Goal: Browse casually: Explore the website without a specific task or goal

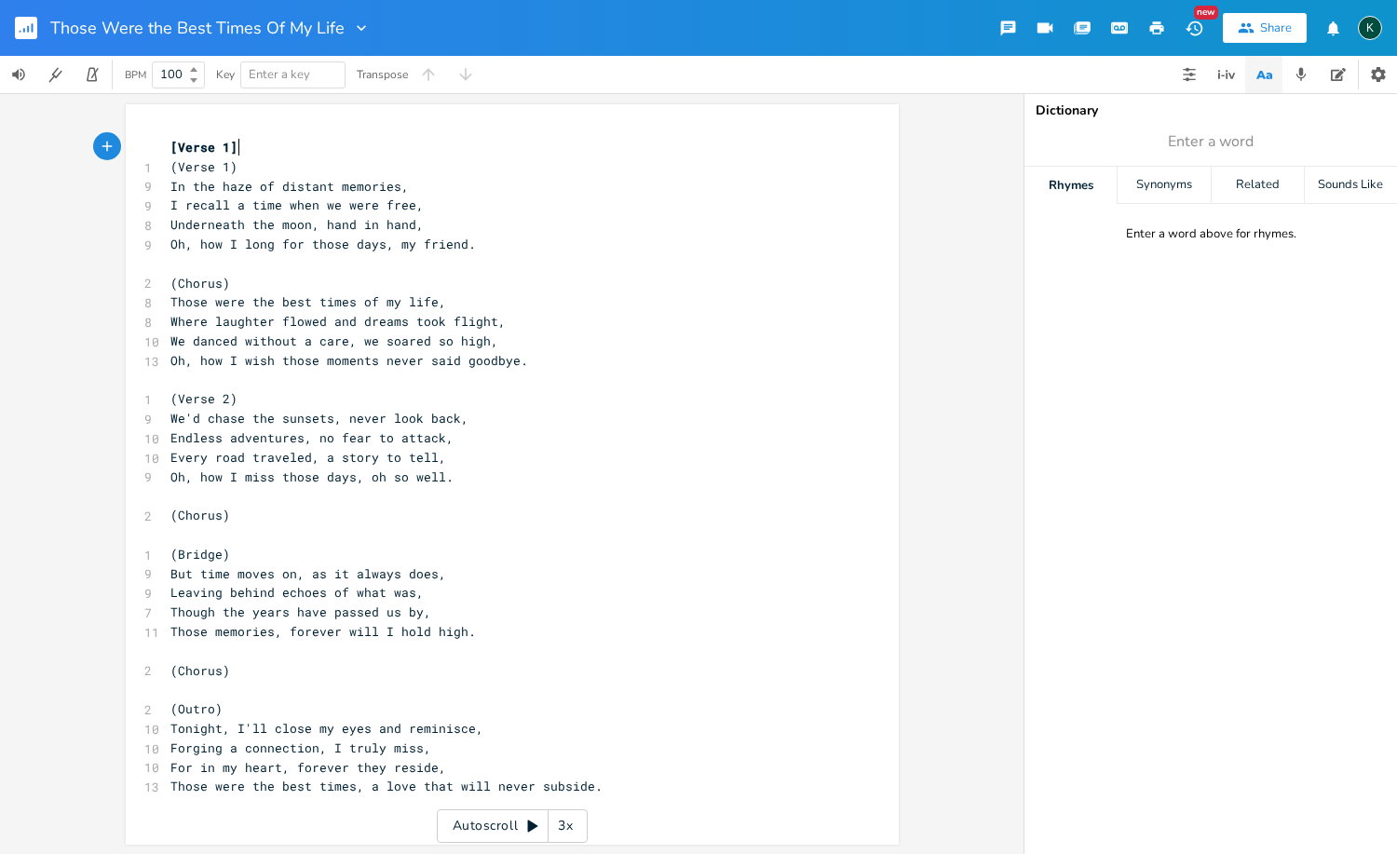
click at [26, 26] on rect "button" at bounding box center [26, 28] width 22 height 22
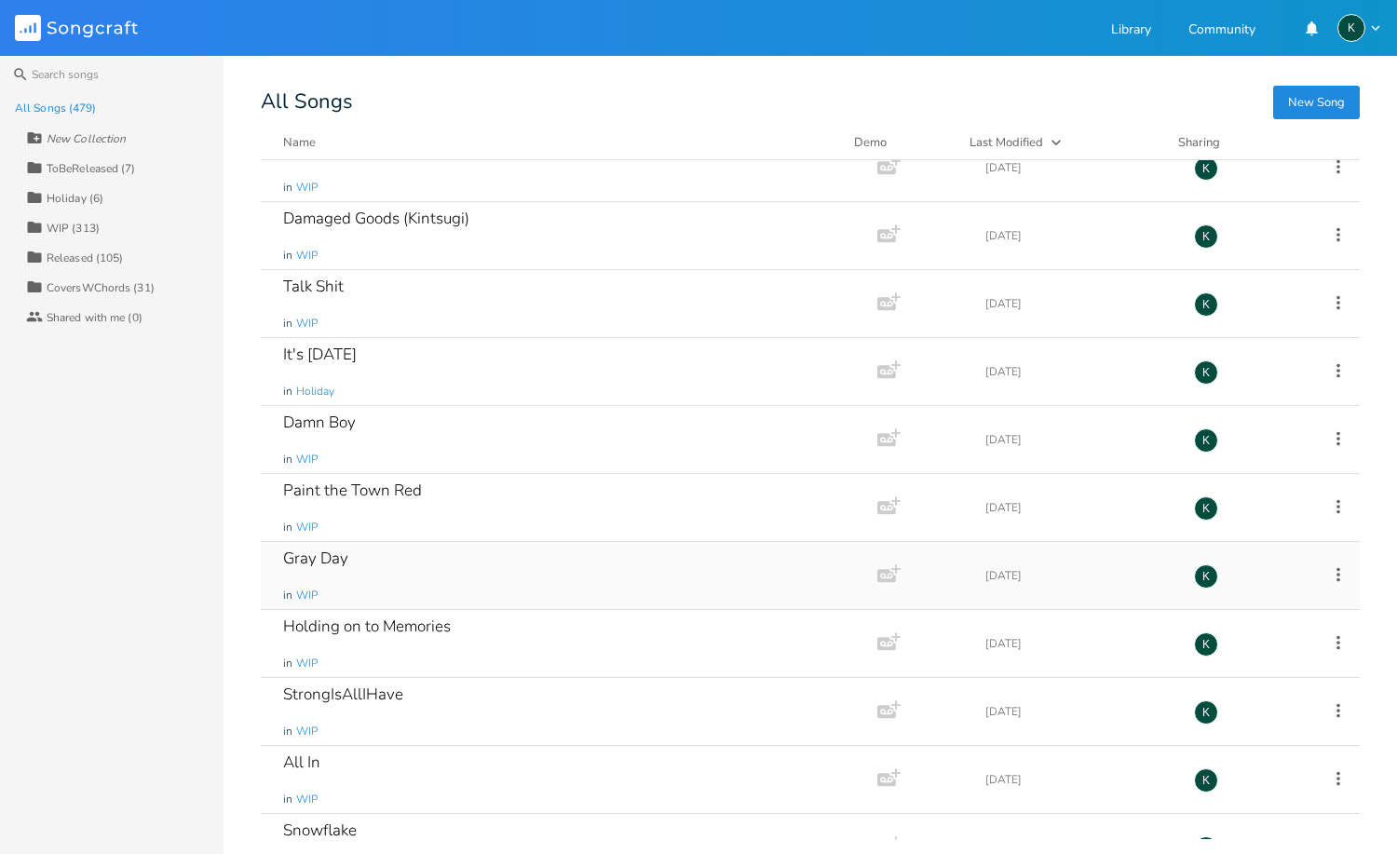
scroll to position [30570, 0]
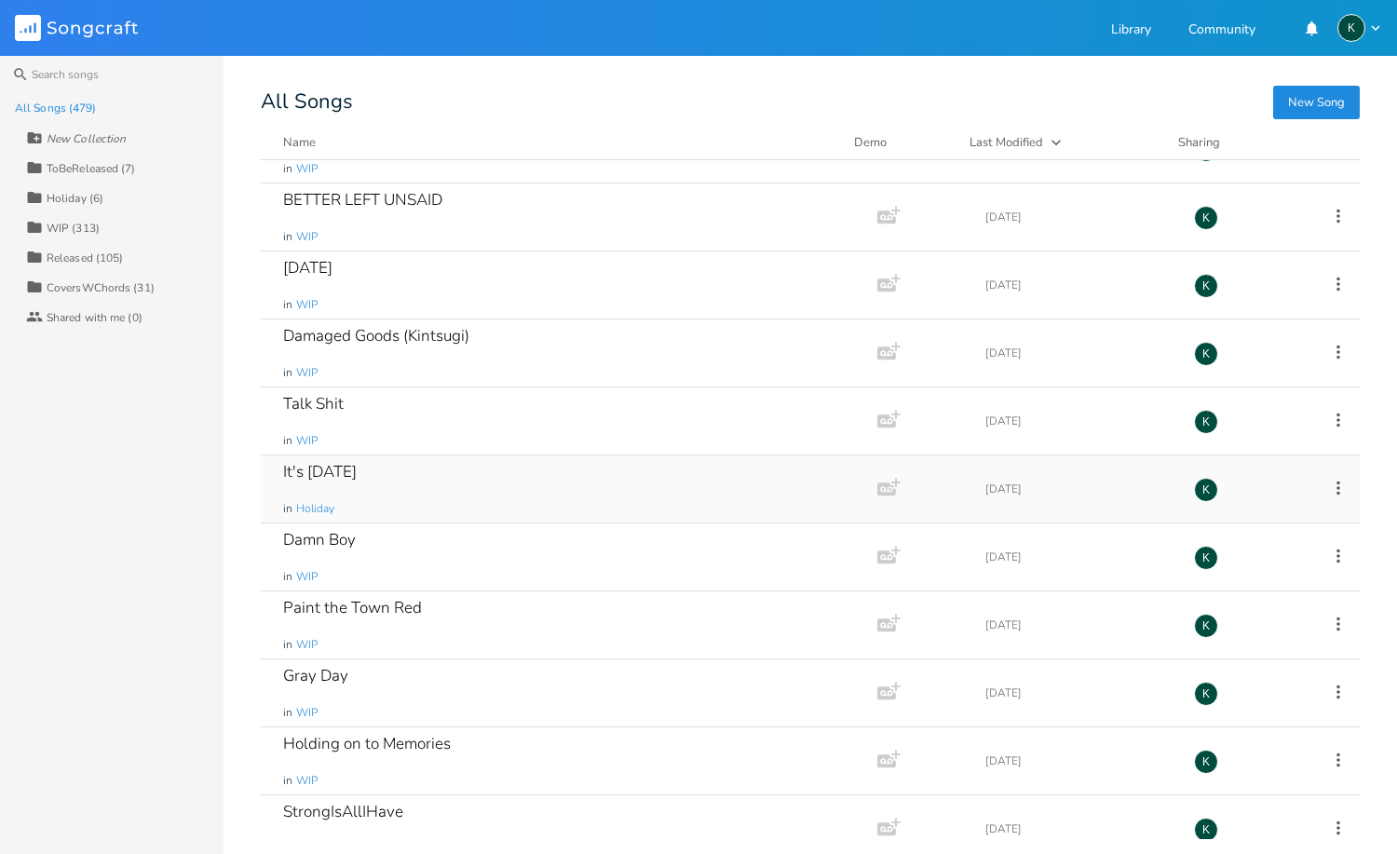
click at [454, 475] on div "It's [DATE] in Holiday" at bounding box center [565, 488] width 564 height 67
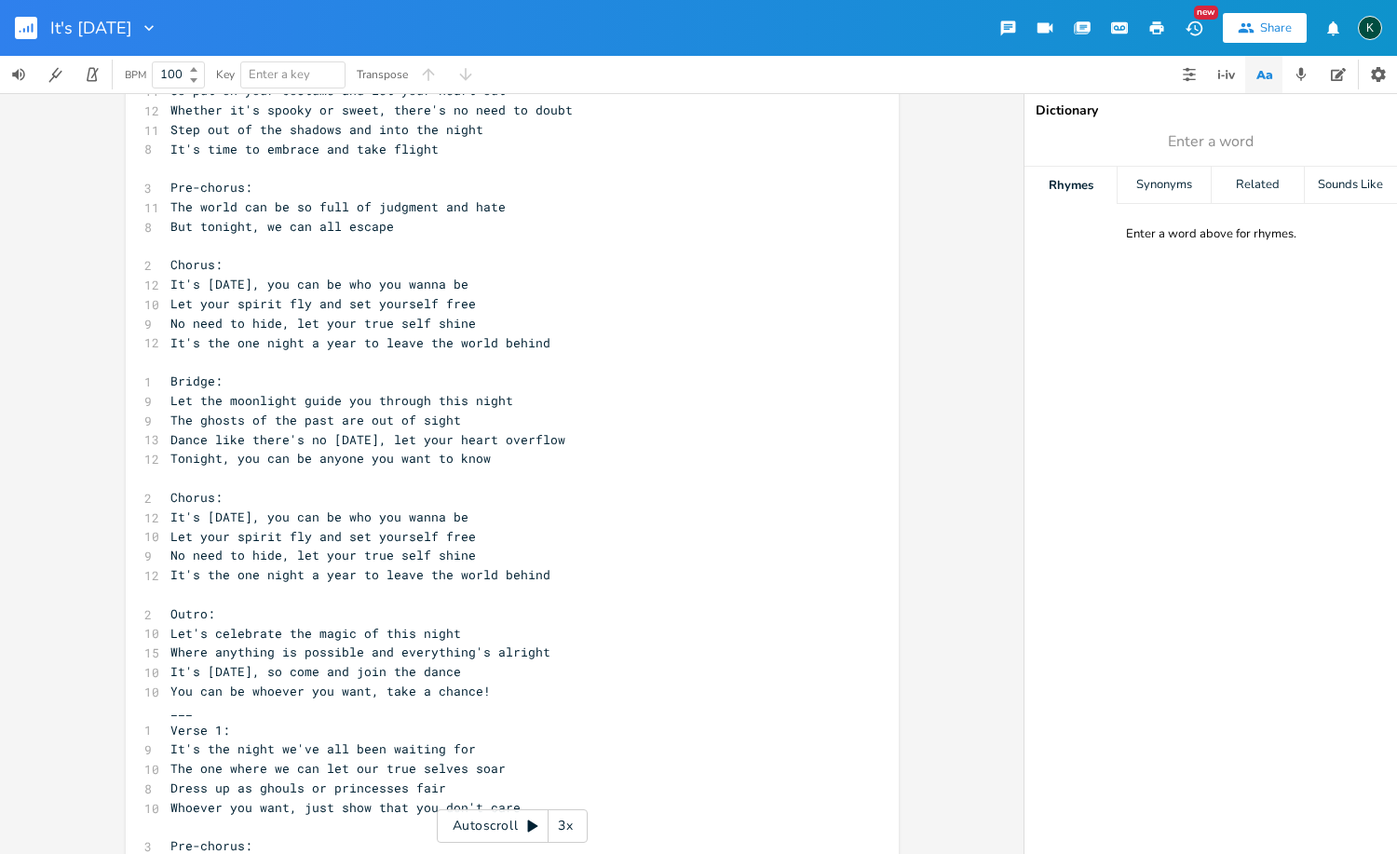
scroll to position [1079, 0]
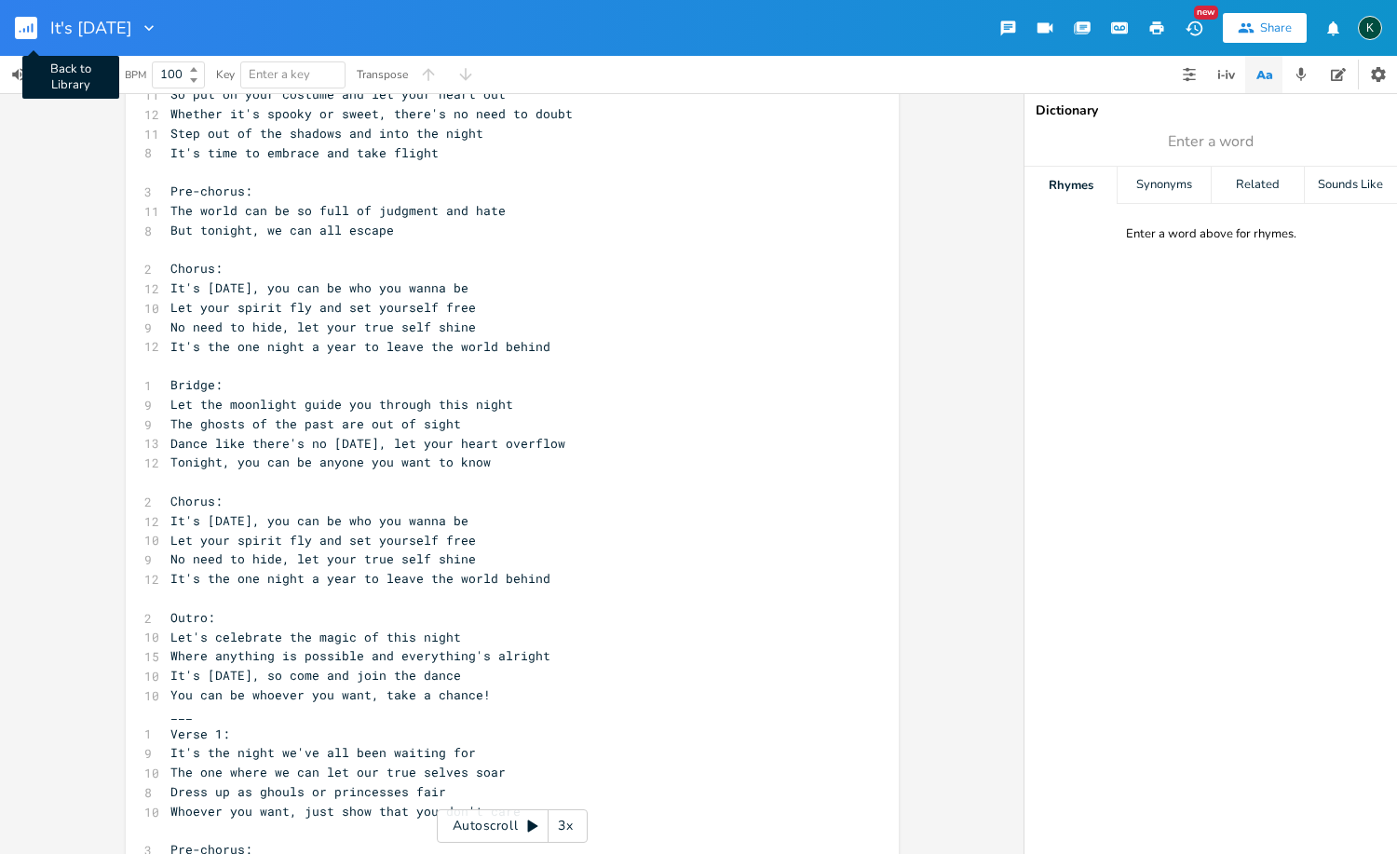
click at [29, 25] on rect "button" at bounding box center [26, 28] width 22 height 22
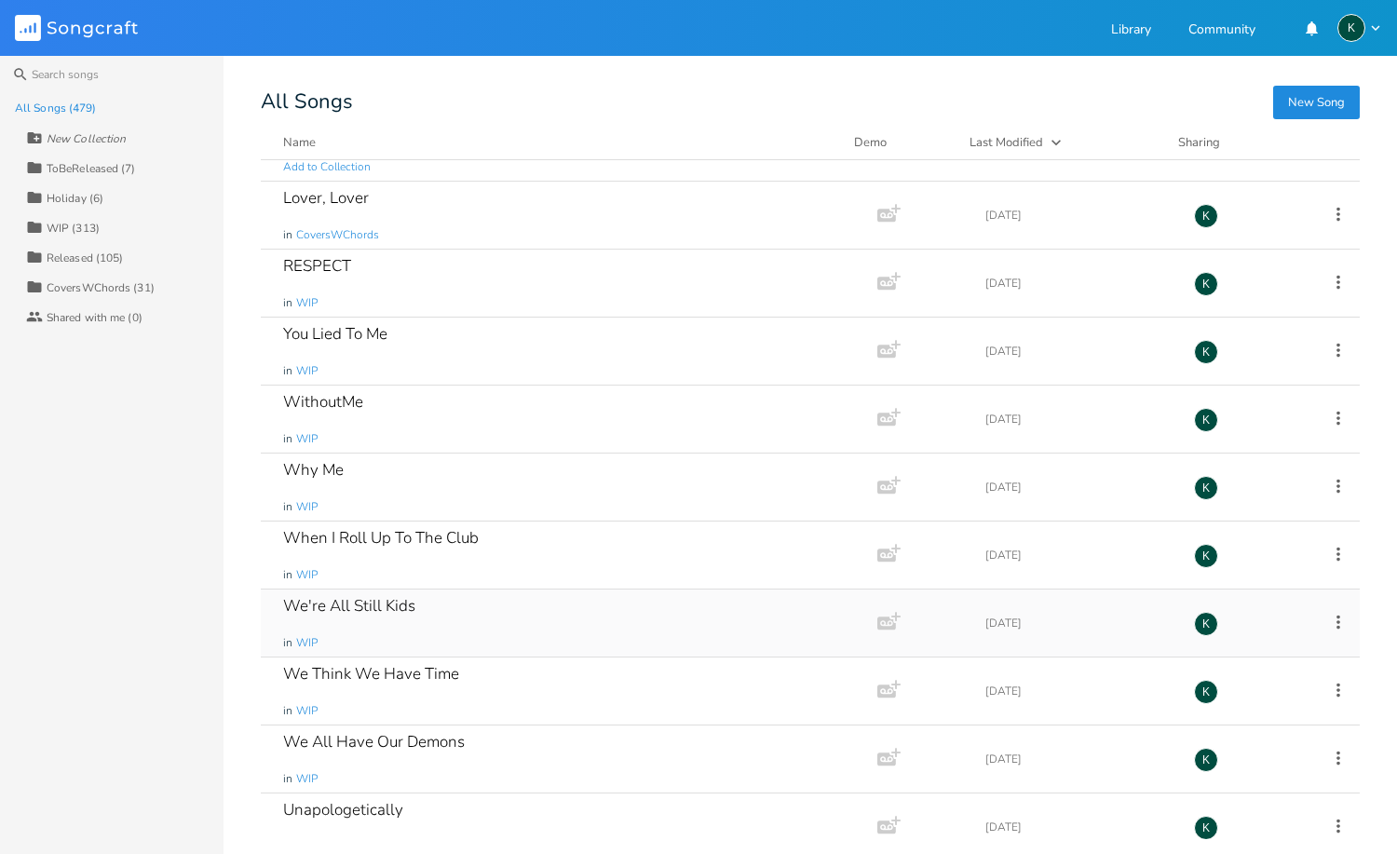
scroll to position [22048, 0]
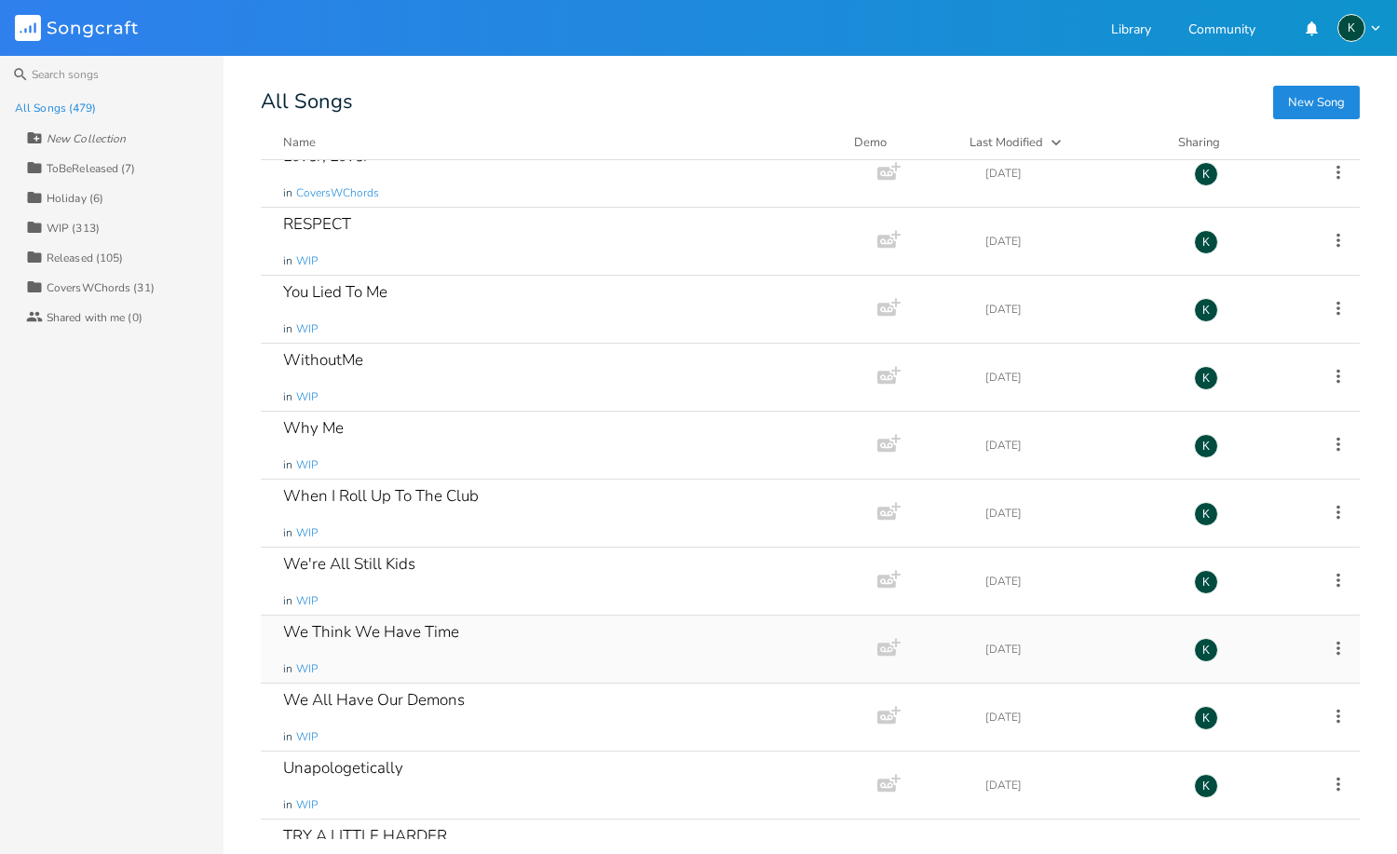
click at [389, 627] on div "We Think We Have Time" at bounding box center [371, 632] width 176 height 16
